Goal: Check status: Check status

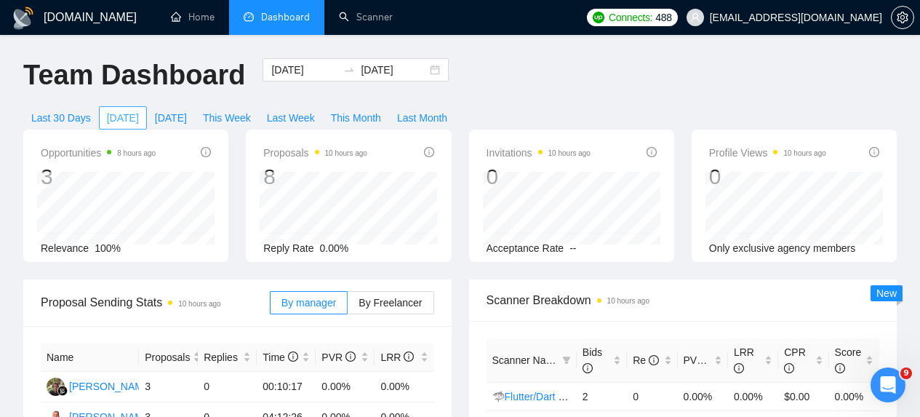
click at [128, 119] on span "[DATE]" at bounding box center [123, 118] width 32 height 16
click at [177, 119] on span "[DATE]" at bounding box center [171, 118] width 32 height 16
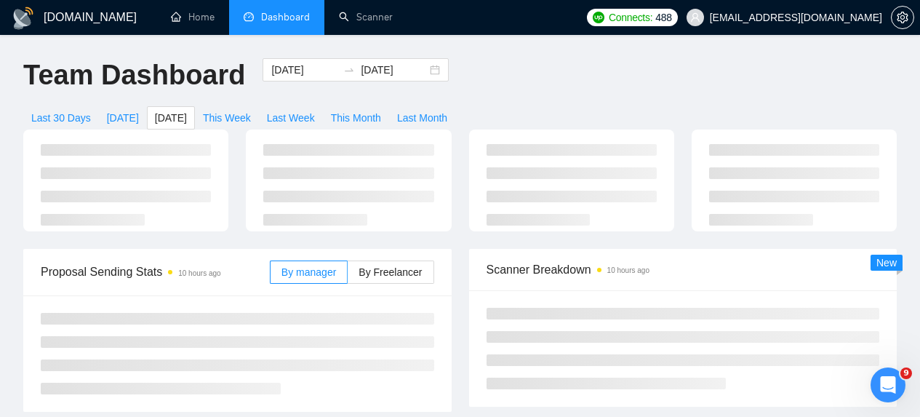
type input "[DATE]"
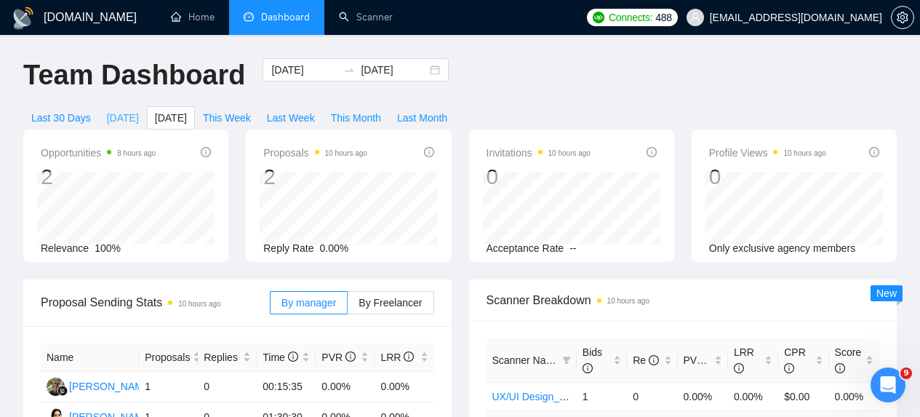
click at [126, 120] on span "[DATE]" at bounding box center [123, 118] width 32 height 16
type input "[DATE]"
click at [302, 124] on span "Last Week" at bounding box center [291, 118] width 48 height 16
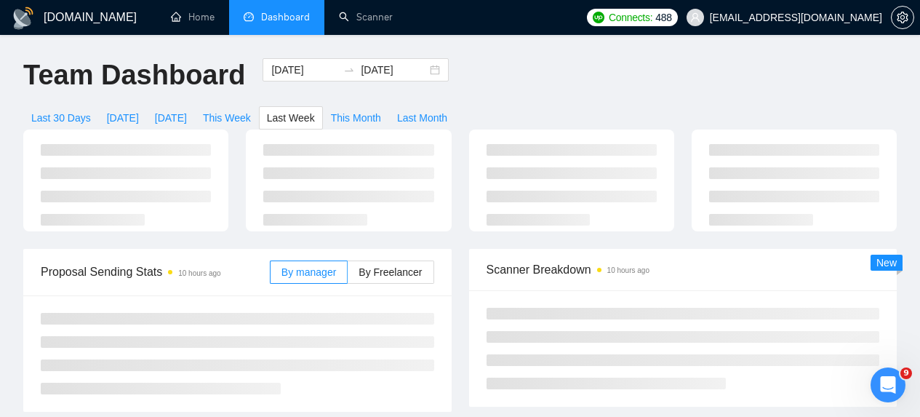
type input "[DATE]"
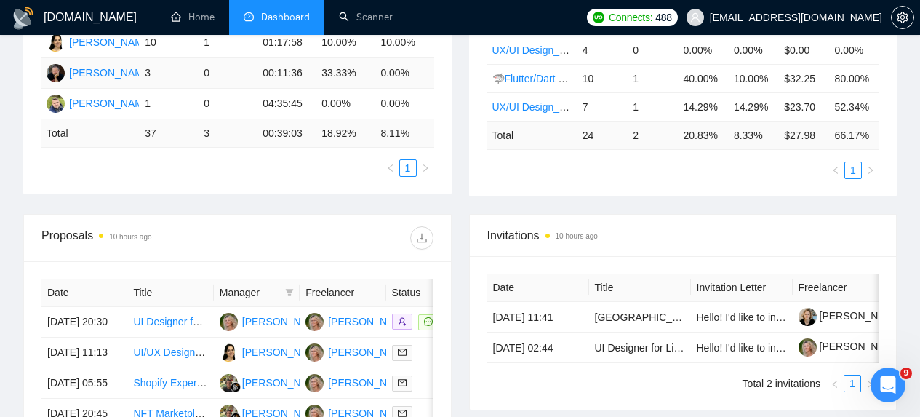
scroll to position [39, 0]
